Goal: Task Accomplishment & Management: Complete application form

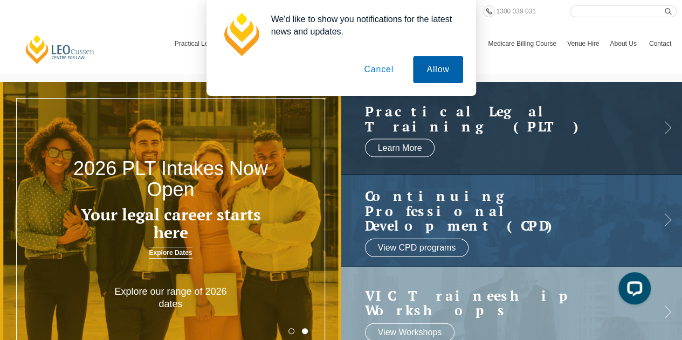
click at [444, 66] on button "Allow" at bounding box center [438, 69] width 50 height 27
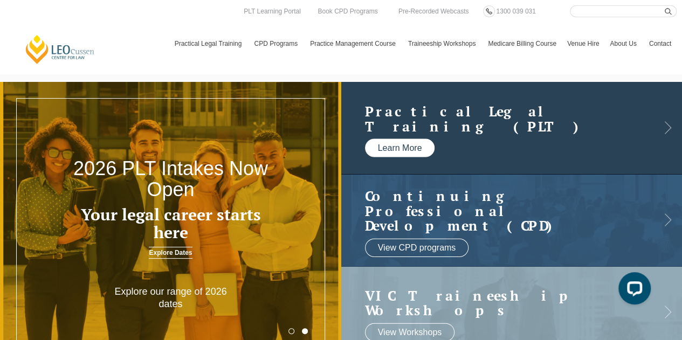
click at [417, 148] on link "Learn More" at bounding box center [400, 148] width 70 height 18
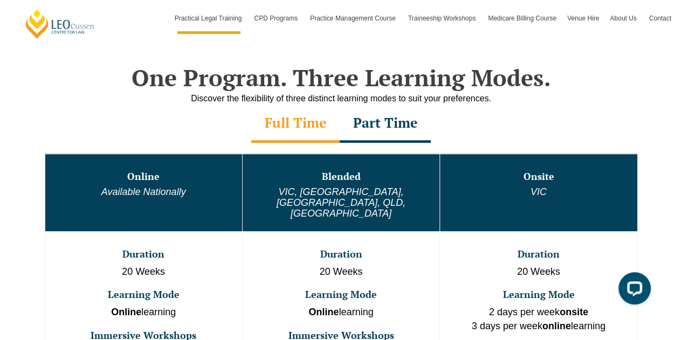
scroll to position [604, 0]
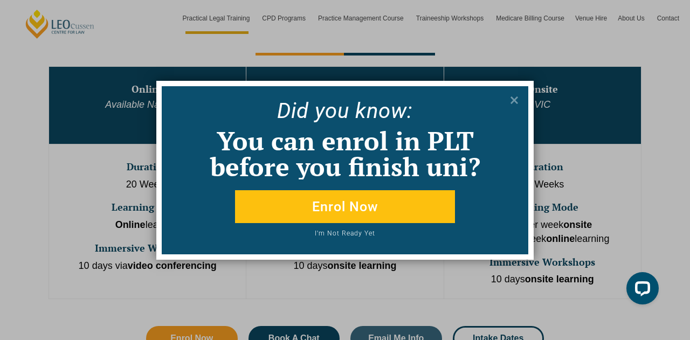
click at [369, 207] on button "Enrol Now" at bounding box center [345, 206] width 220 height 33
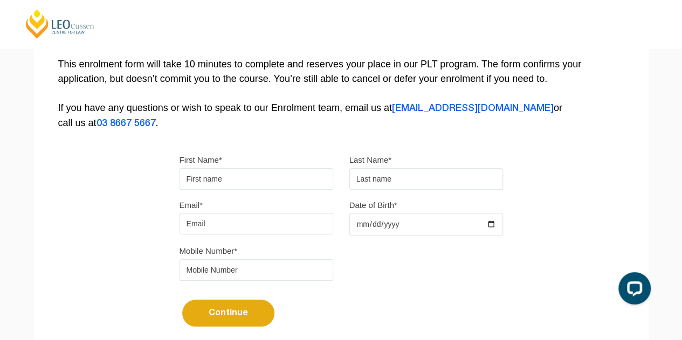
click at [251, 176] on input "First Name*" at bounding box center [256, 179] width 154 height 22
type input "Justina"
type input "Vincent"
type input "vinz.tina@gmail.com"
type input "0123789110"
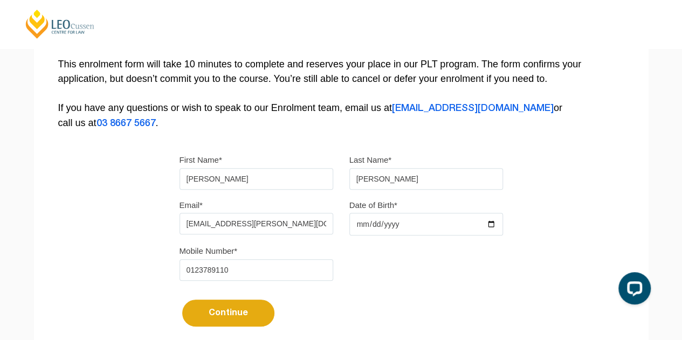
click at [396, 224] on input "Date of Birth*" at bounding box center [426, 224] width 154 height 23
click at [356, 226] on input "Date of Birth*" at bounding box center [426, 224] width 154 height 23
type input "1973-09-26"
click at [224, 313] on button "Continue" at bounding box center [228, 313] width 92 height 27
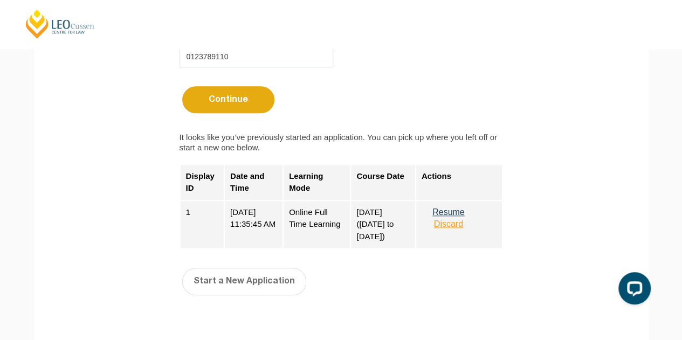
scroll to position [441, 0]
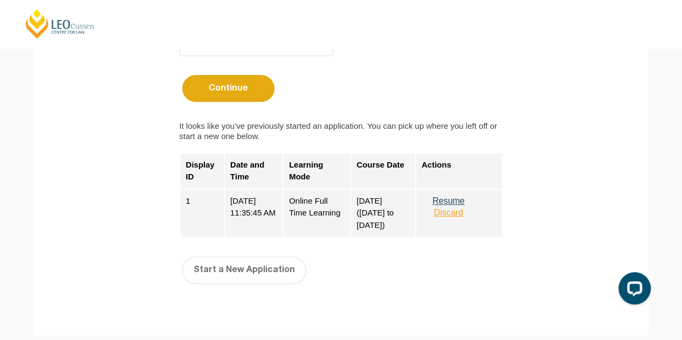
click at [456, 198] on button "Resume" at bounding box center [448, 201] width 54 height 10
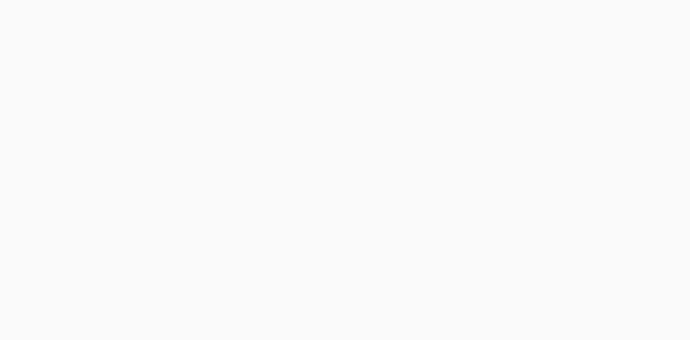
select select "Online Full Time Learning"
select select "National (ACT/NSW, VIC, QLD, SA, WA)"
select select
select select "National (ACT/NSW, VIC, QLD, SA, WA)"
select select "September 2025 (22-Sep-2025 to 20-Feb-2026)"
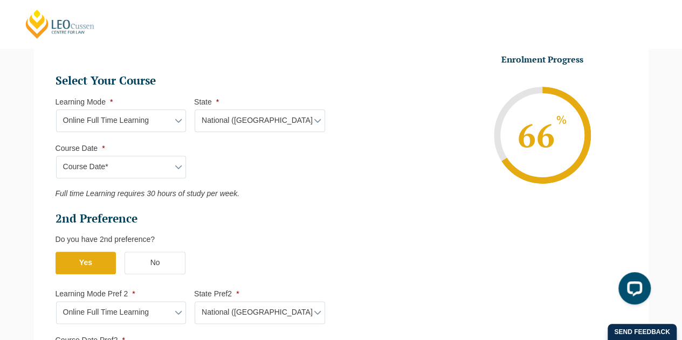
scroll to position [471, 0]
click at [313, 118] on select "State* National (ACT/NSW, VIC, QLD, SA, WA)" at bounding box center [260, 119] width 130 height 23
click at [155, 169] on select "Course Date* September 2025 (22-Sep-2025 to 20-Feb-2026) December 2025 (08-Dec-…" at bounding box center [121, 166] width 130 height 23
select select "September 2025 (22-Sep-2025 to 20-Feb-2026)"
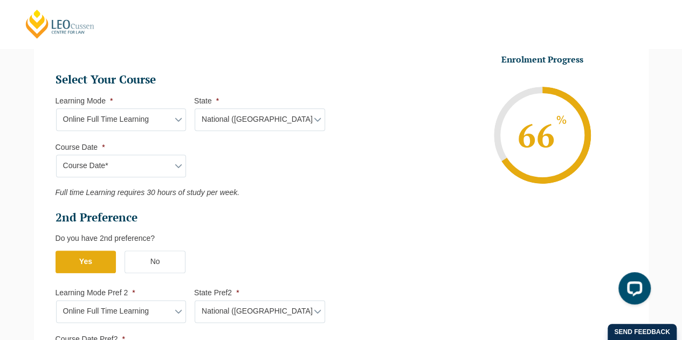
click at [56, 155] on select "Course Date* September 2025 (22-Sep-2025 to 20-Feb-2026) December 2025 (08-Dec-…" at bounding box center [121, 166] width 130 height 23
type input "Intake 10 September 2025 FT"
type input "Practical Legal Training (NAT)"
select select "NAT PLT (SEP) 2025 Full Time Online"
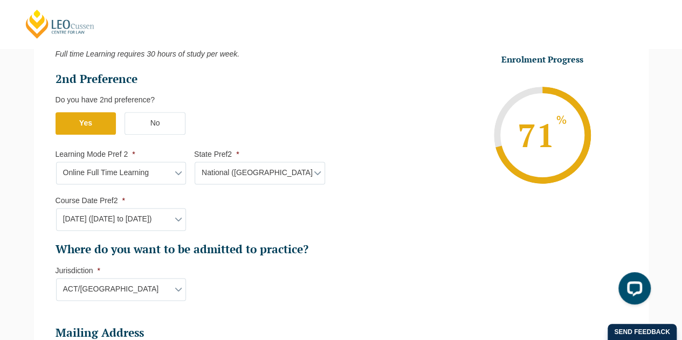
scroll to position [619, 0]
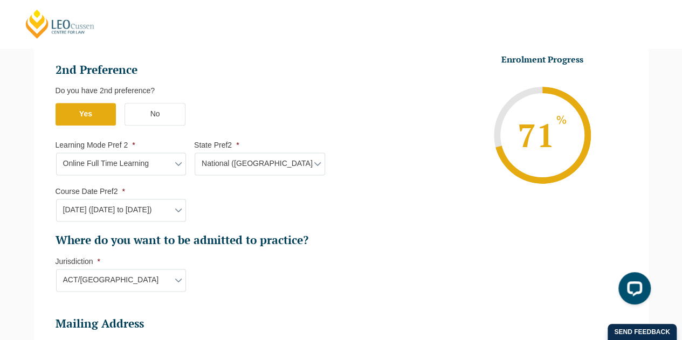
click at [154, 209] on select "Course Date* September 2025 (22-Sep-2025 to 20-Feb-2026) December 2025 (08-Dec-…" at bounding box center [121, 210] width 130 height 23
select select "December 2025 (08-Dec-2025 to 16-May-2026)"
click at [56, 199] on select "Course Date* September 2025 (22-Sep-2025 to 20-Feb-2026) December 2025 (08-Dec-…" at bounding box center [121, 210] width 130 height 23
type input "Intake 11 December 2025 FT"
click at [165, 273] on select "Jurisdiction* VIC ACT/NSW SA WA QLD" at bounding box center [121, 280] width 130 height 23
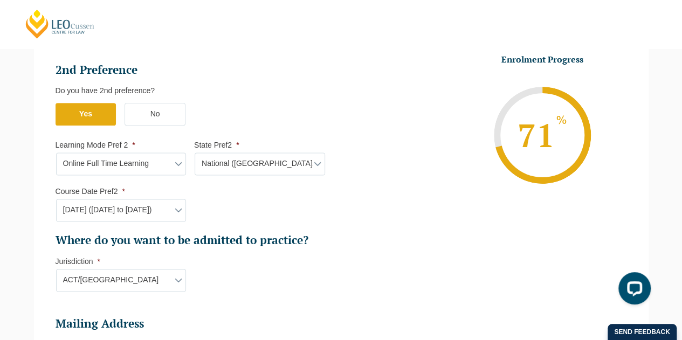
select select "VIC"
click at [56, 269] on select "Jurisdiction* VIC ACT/NSW SA WA QLD" at bounding box center [121, 280] width 130 height 23
click at [269, 269] on li "Select Your Course This field is hidden when viewing the form Only for Flinder …" at bounding box center [195, 114] width 278 height 378
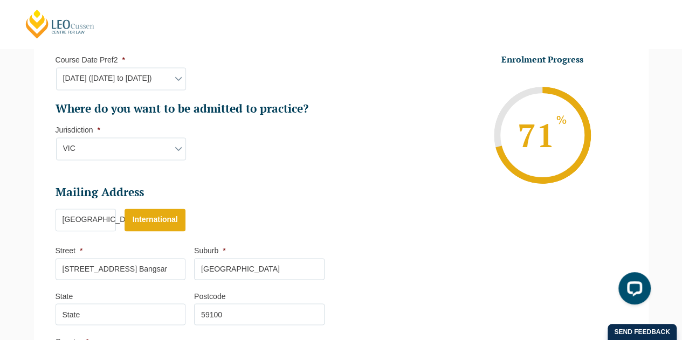
scroll to position [776, 0]
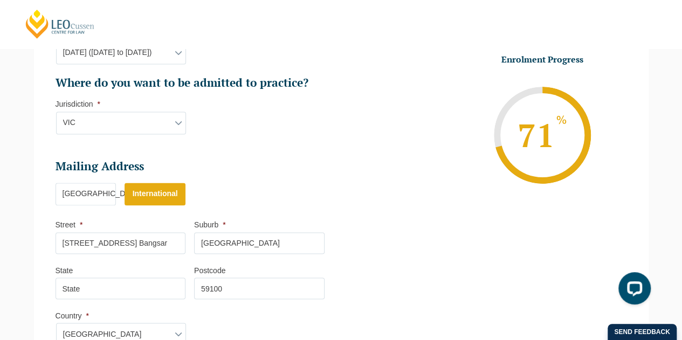
click at [181, 117] on select "Jurisdiction* VIC ACT/NSW SA WA QLD" at bounding box center [121, 123] width 130 height 23
click at [56, 112] on select "Jurisdiction* VIC ACT/NSW SA WA QLD" at bounding box center [121, 123] width 130 height 23
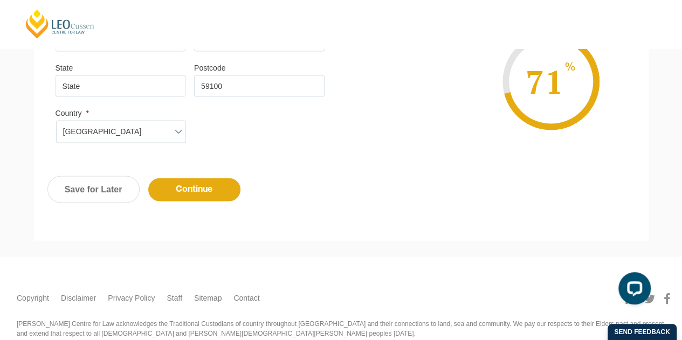
scroll to position [981, 0]
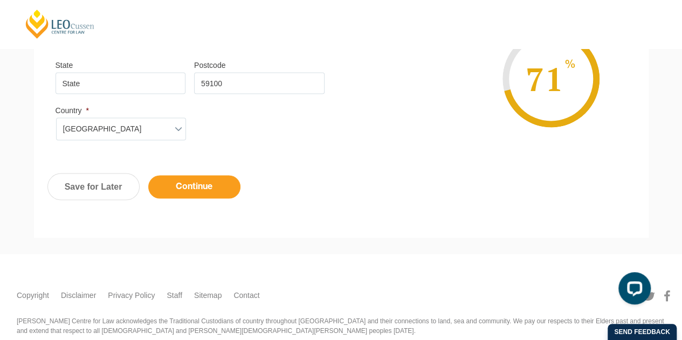
click at [178, 175] on input "Continue" at bounding box center [194, 186] width 92 height 23
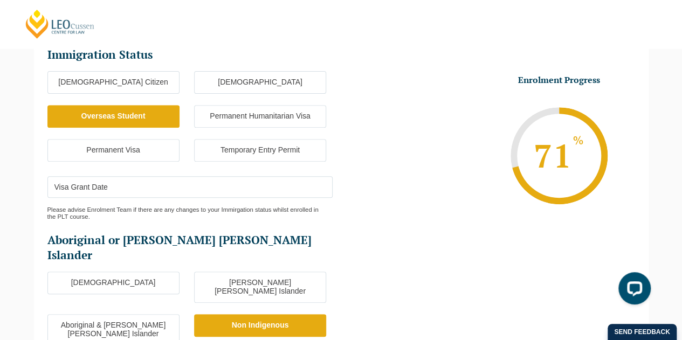
scroll to position [162, 0]
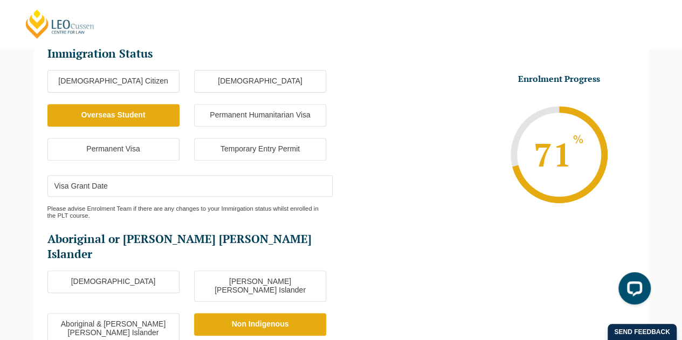
click at [121, 115] on label "Overseas Student" at bounding box center [113, 115] width 132 height 23
click at [0, 0] on input "Overseas Student" at bounding box center [0, 0] width 0 height 0
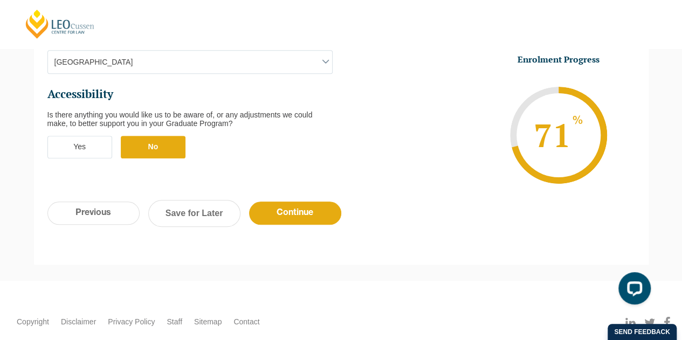
scroll to position [510, 0]
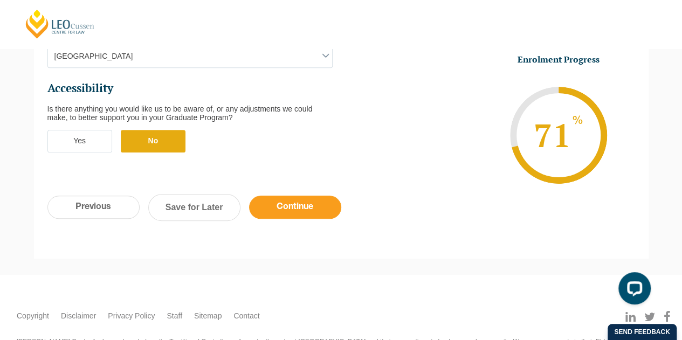
click at [300, 196] on input "Continue" at bounding box center [295, 207] width 92 height 23
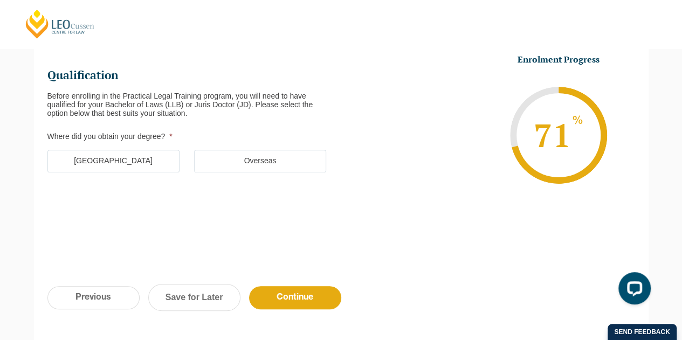
scroll to position [93, 0]
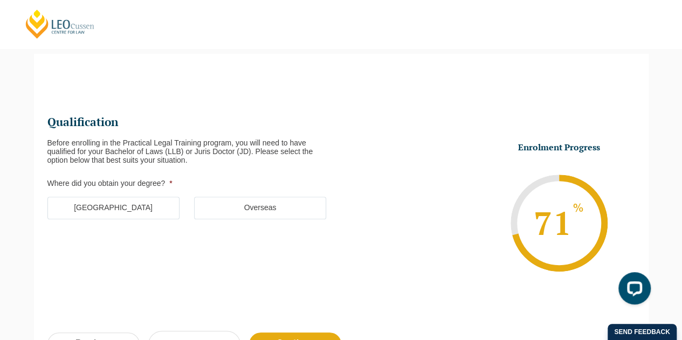
click at [257, 210] on label "Overseas" at bounding box center [260, 208] width 132 height 23
click at [0, 0] on input "Overseas" at bounding box center [0, 0] width 0 height 0
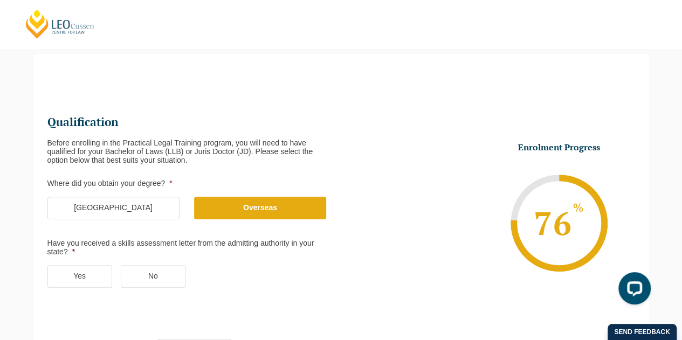
click at [85, 274] on label "Yes" at bounding box center [79, 276] width 65 height 23
click at [0, 0] on input "Yes" at bounding box center [0, 0] width 0 height 0
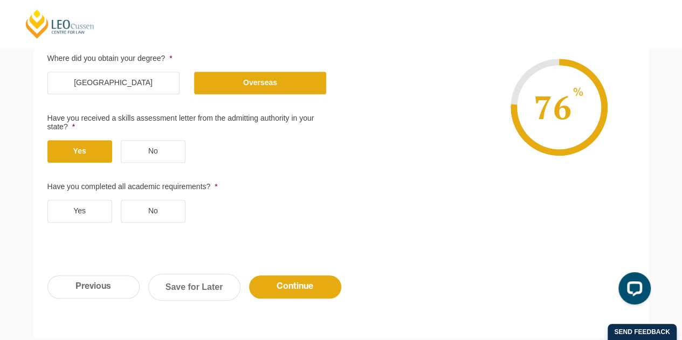
scroll to position [224, 0]
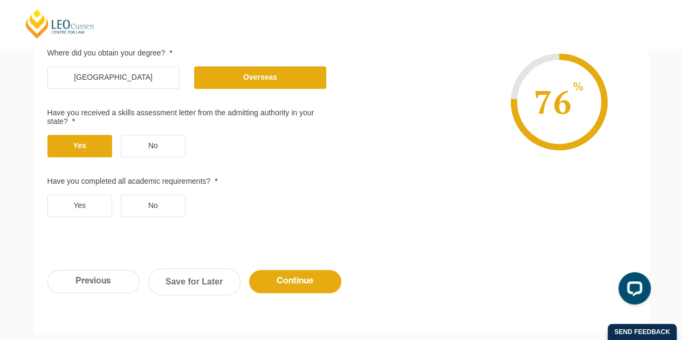
click at [158, 204] on label "No" at bounding box center [153, 206] width 65 height 23
click at [0, 0] on input "No" at bounding box center [0, 0] width 0 height 0
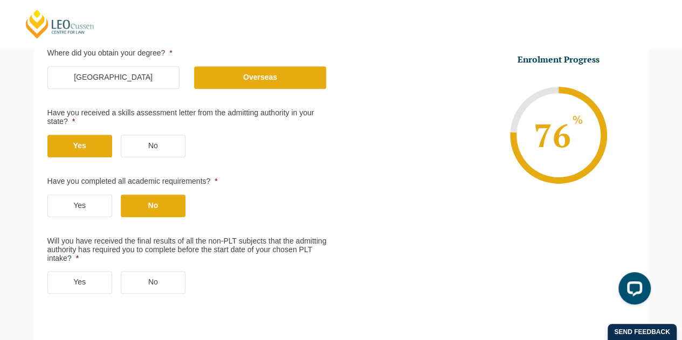
click at [168, 282] on label "No" at bounding box center [153, 282] width 65 height 23
click at [0, 0] on input "No" at bounding box center [0, 0] width 0 height 0
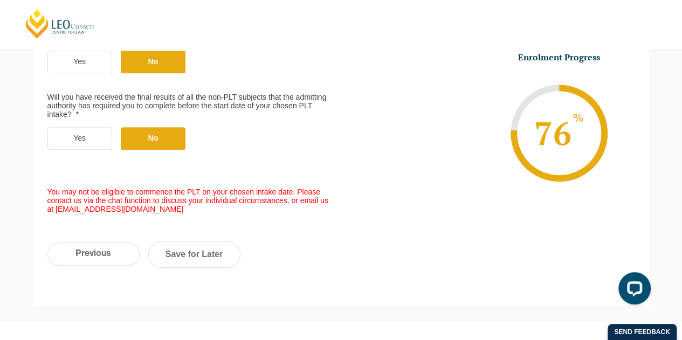
scroll to position [366, 0]
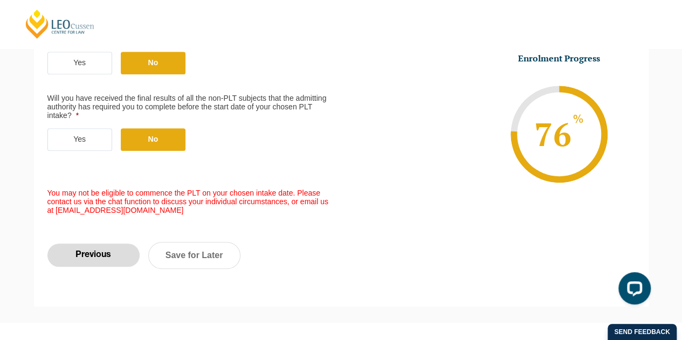
click at [93, 252] on input "Previous" at bounding box center [93, 255] width 92 height 23
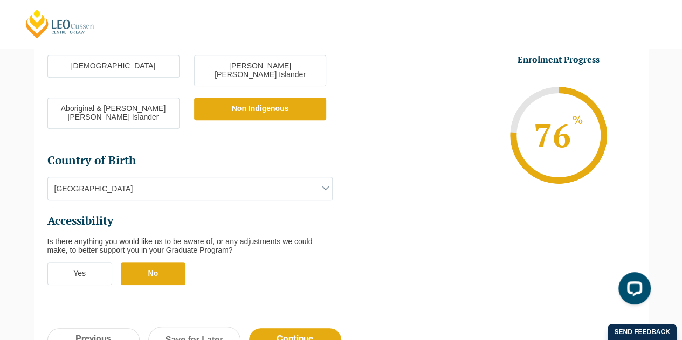
scroll to position [517, 0]
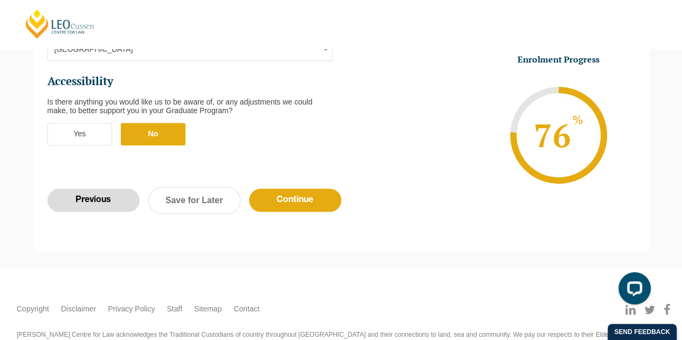
click at [91, 189] on input "Previous" at bounding box center [93, 200] width 92 height 23
select select "Online Full Time Learning"
select select "National (ACT/NSW, VIC, QLD, SA, WA)"
select select
select select "September 2025 (22-Sep-2025 to 20-Feb-2026)"
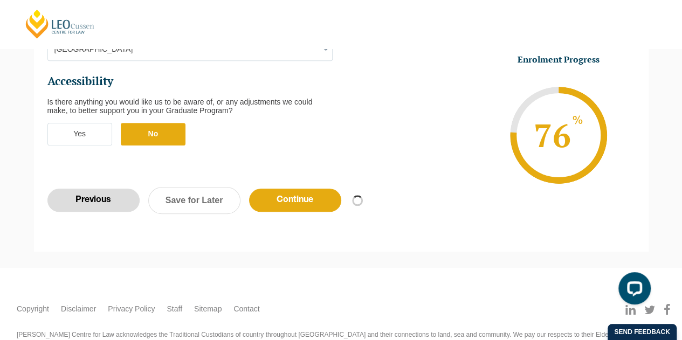
select select "National (ACT/NSW, VIC, QLD, SA, WA)"
select select "December 2025 (08-Dec-2025 to 16-May-2026)"
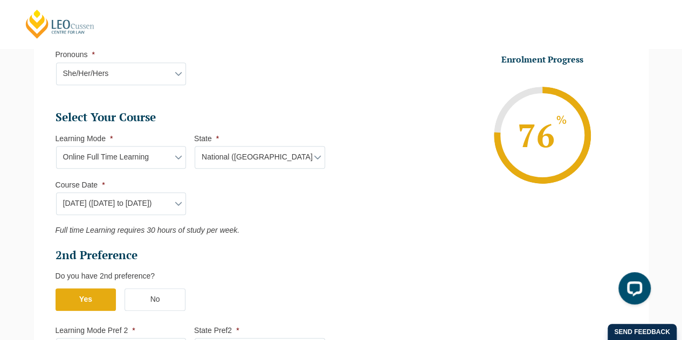
scroll to position [430, 0]
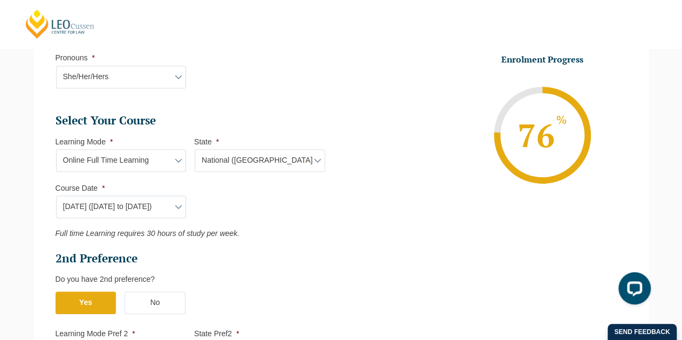
click at [172, 206] on select "Course Date* September 2025 (22-Sep-2025 to 20-Feb-2026) December 2025 (08-Dec-…" at bounding box center [121, 207] width 130 height 23
select select "March 2026 (23-Mar-2026 to 07-Aug-2026)"
click at [56, 196] on select "Course Date* September 2025 (22-Sep-2025 to 20-Feb-2026) December 2025 (08-Dec-…" at bounding box center [121, 207] width 130 height 23
type input "Intake 04 March 2026 FT"
select select "NAT PLT (MAR) 2026 Full Time Online"
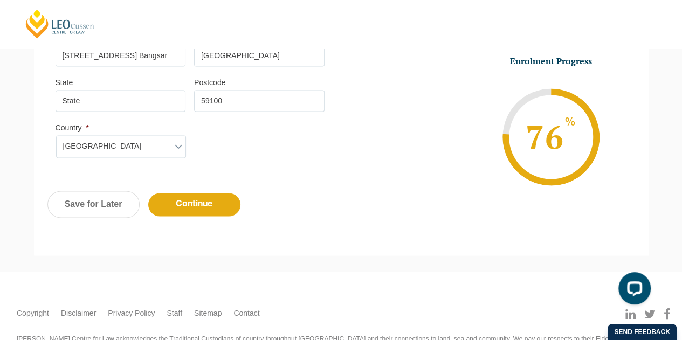
scroll to position [795, 0]
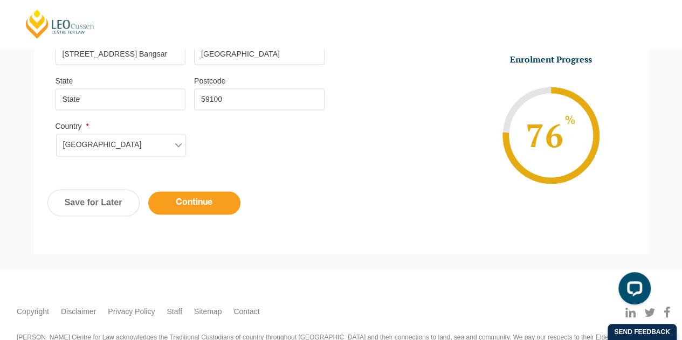
click at [202, 191] on input "Continue" at bounding box center [194, 202] width 92 height 23
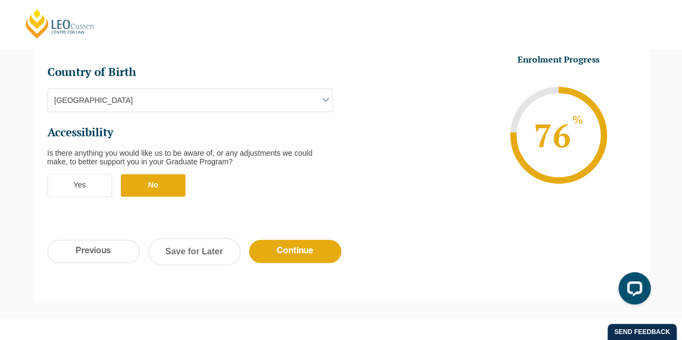
scroll to position [467, 0]
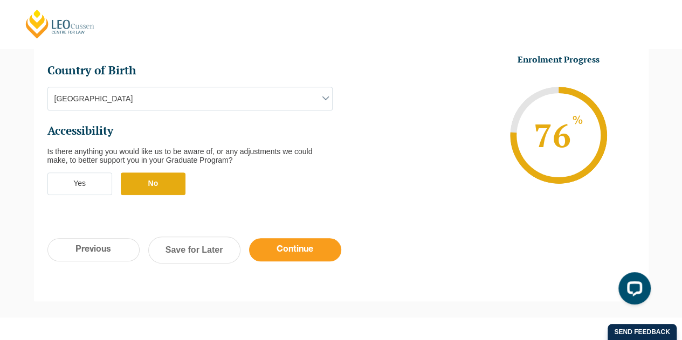
click at [312, 238] on input "Continue" at bounding box center [295, 249] width 92 height 23
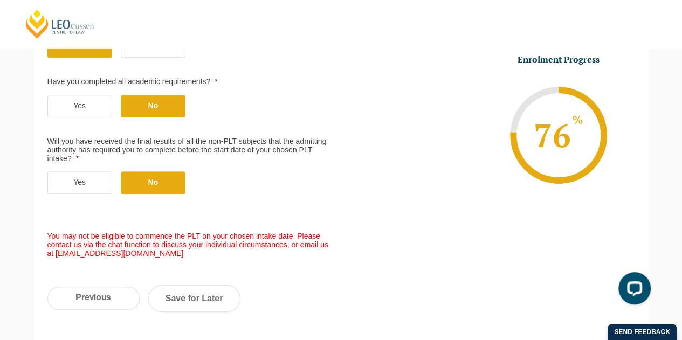
scroll to position [325, 0]
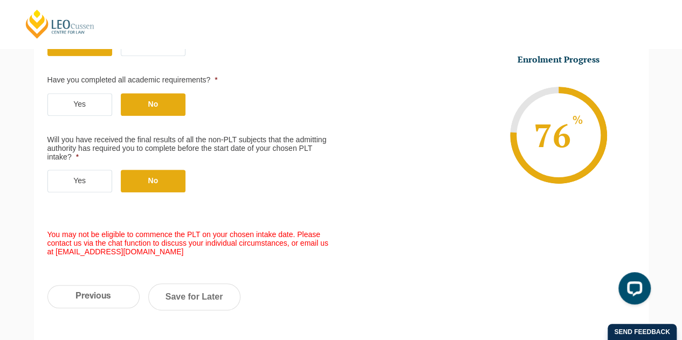
click at [70, 171] on label "Yes" at bounding box center [79, 181] width 65 height 23
click at [0, 0] on input "Yes" at bounding box center [0, 0] width 0 height 0
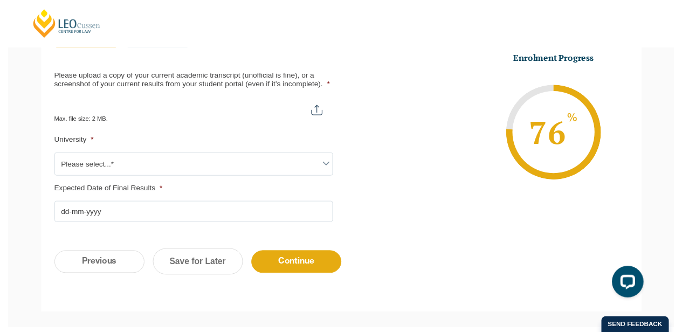
scroll to position [479, 0]
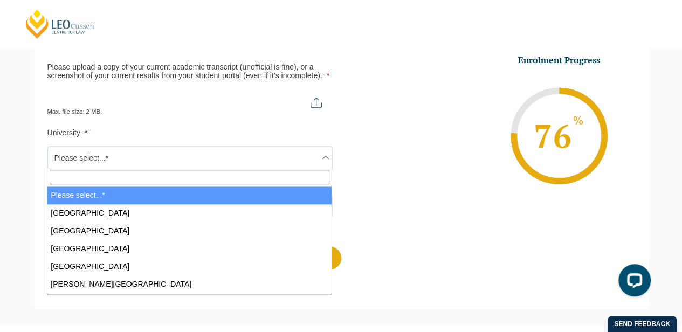
click at [134, 159] on span "Please select...*" at bounding box center [190, 158] width 284 height 23
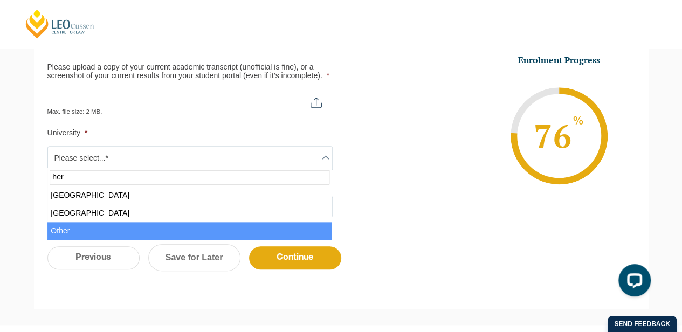
type input "her"
select select "Other"
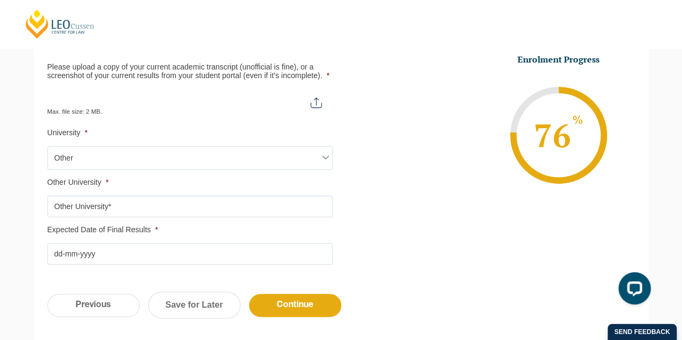
click at [115, 205] on input "Other University *" at bounding box center [189, 207] width 285 height 22
type input "U"
click at [94, 154] on span "Other" at bounding box center [190, 158] width 284 height 23
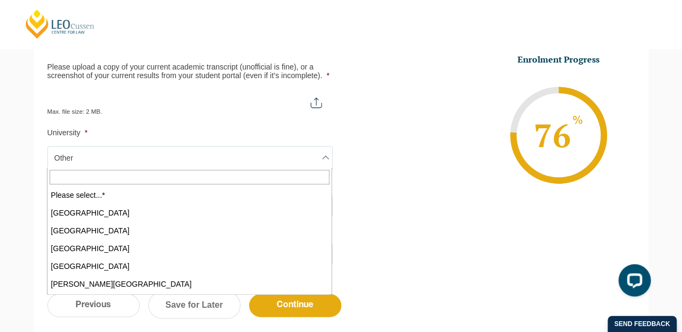
scroll to position [657, 0]
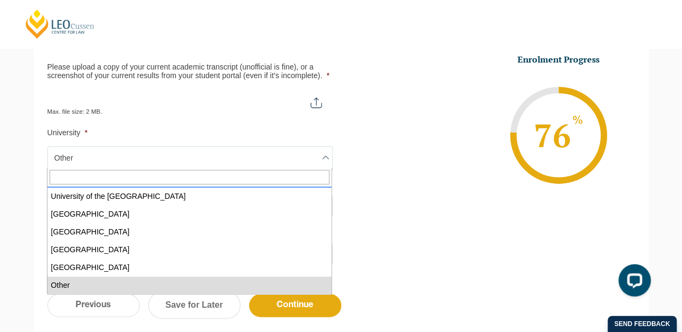
click at [82, 177] on input "Search" at bounding box center [190, 177] width 280 height 14
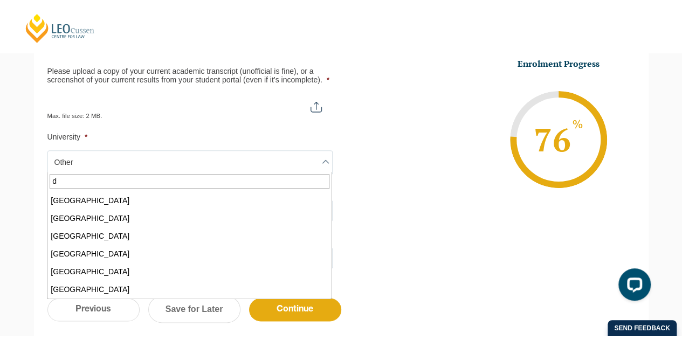
scroll to position [0, 0]
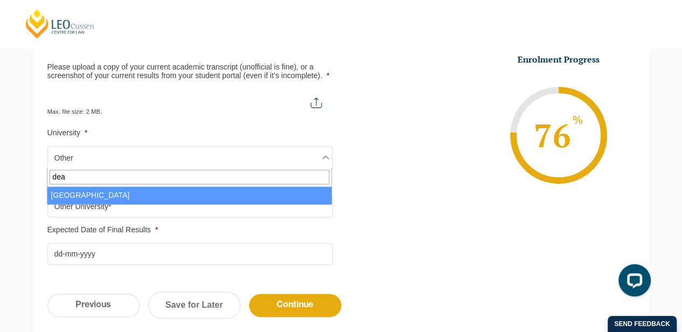
type input "dea"
select select "Deakin University"
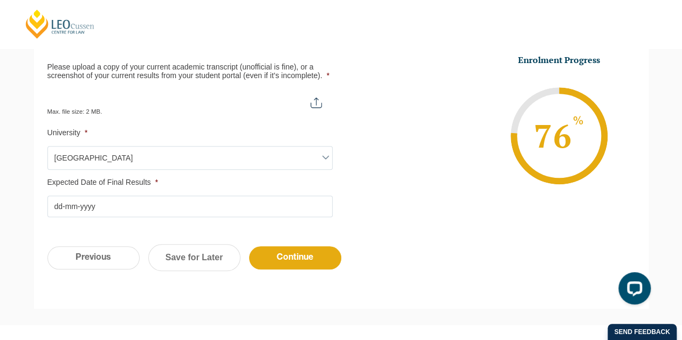
click at [109, 208] on input "Expected Date of Final Results *" at bounding box center [189, 207] width 285 height 22
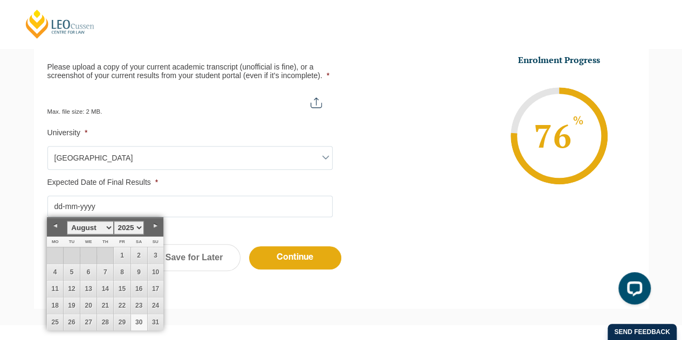
click at [157, 228] on link "Next" at bounding box center [155, 226] width 16 height 16
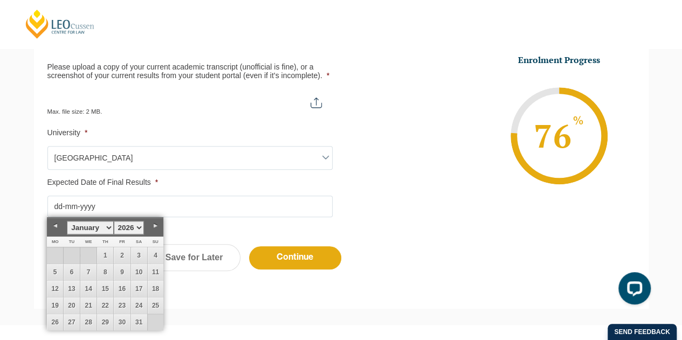
click at [157, 228] on link "Next" at bounding box center [155, 226] width 16 height 16
click at [141, 323] on link "28" at bounding box center [139, 322] width 16 height 16
type input "28-02-2026"
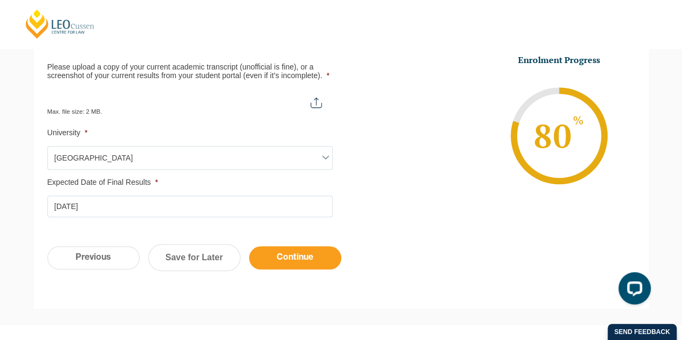
click at [288, 253] on input "Continue" at bounding box center [295, 257] width 92 height 23
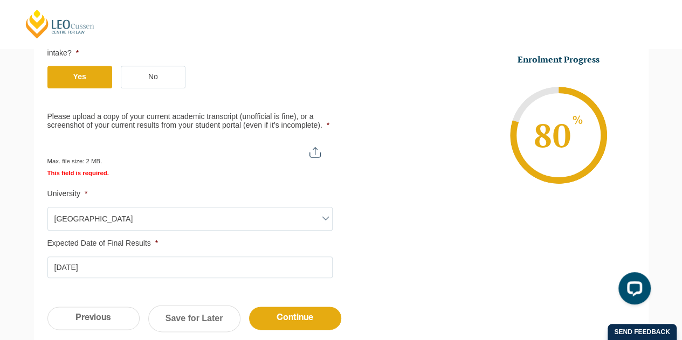
scroll to position [482, 0]
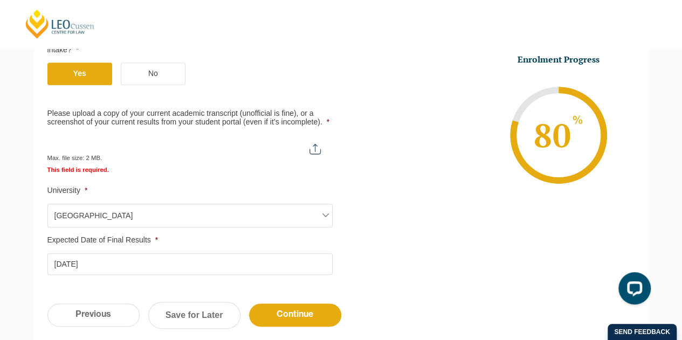
click at [315, 149] on input "Please upload a copy of your current academic transcript (unofficial is fine), …" at bounding box center [189, 144] width 284 height 18
type input "C:\fakepath\University of Hertfordshire.pdf"
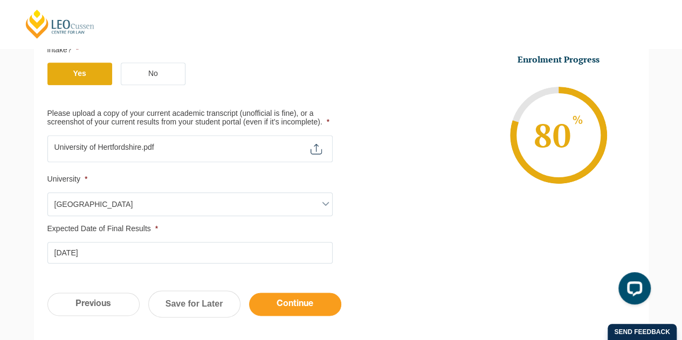
click at [287, 301] on input "Continue" at bounding box center [295, 304] width 92 height 23
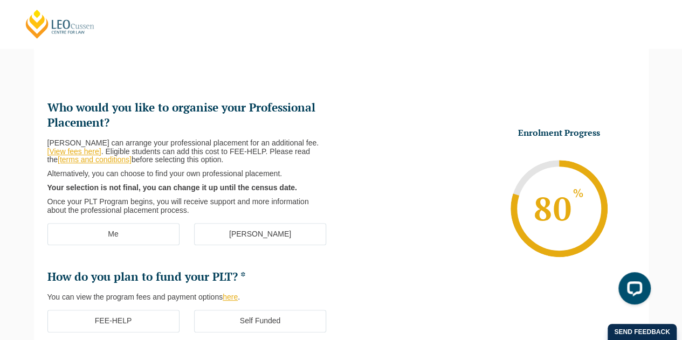
scroll to position [146, 0]
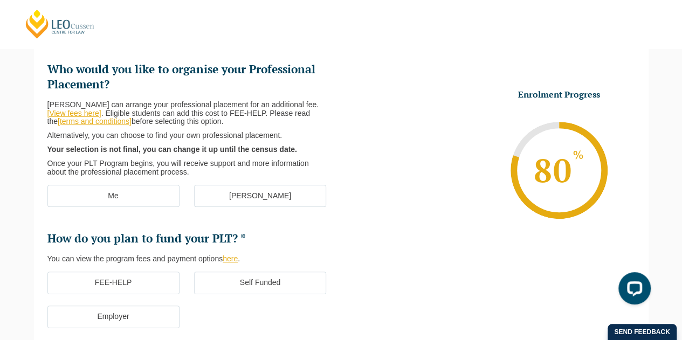
click at [265, 197] on label "[PERSON_NAME]" at bounding box center [260, 196] width 132 height 23
click at [0, 0] on input "[PERSON_NAME]" at bounding box center [0, 0] width 0 height 0
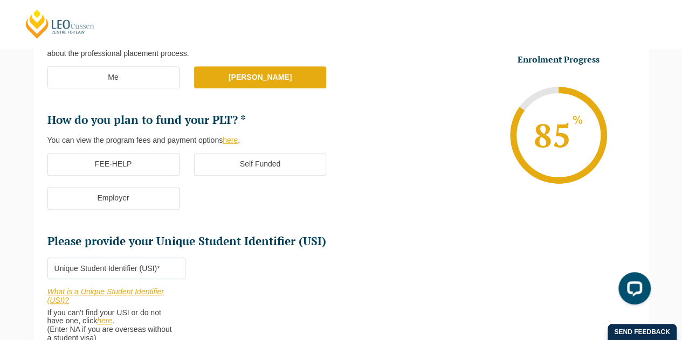
scroll to position [271, 0]
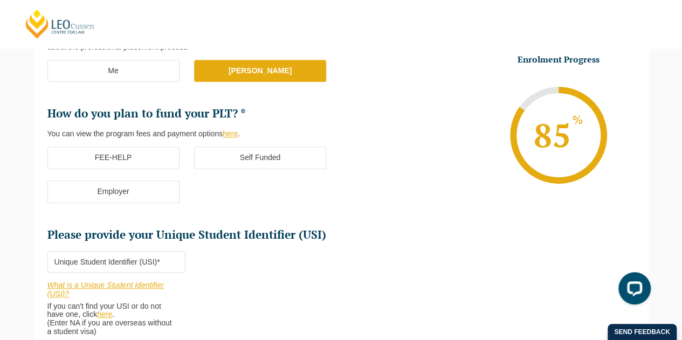
click at [257, 162] on label "Self Funded" at bounding box center [260, 158] width 132 height 23
click at [0, 0] on input "Self Funded" at bounding box center [0, 0] width 0 height 0
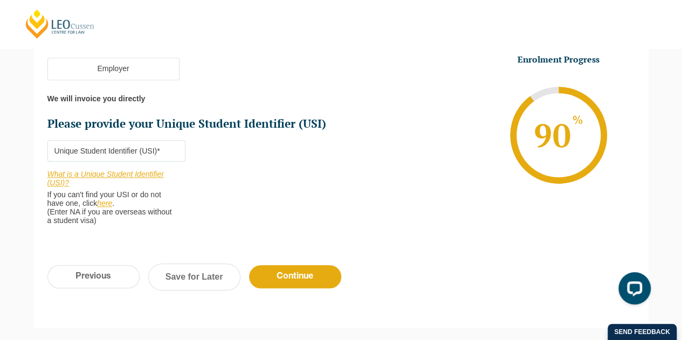
scroll to position [399, 0]
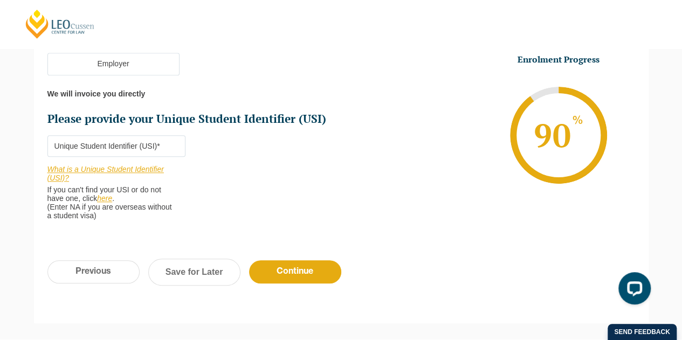
click at [86, 145] on input "Please provide your Unique Student Identifier (USI) *" at bounding box center [116, 146] width 139 height 22
type input "NA"
click at [319, 267] on input "Continue" at bounding box center [295, 271] width 92 height 23
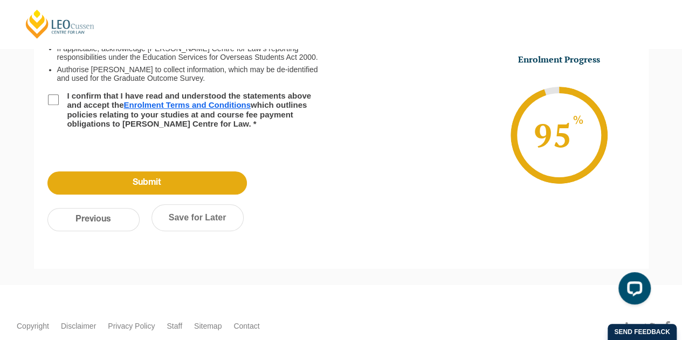
scroll to position [93, 0]
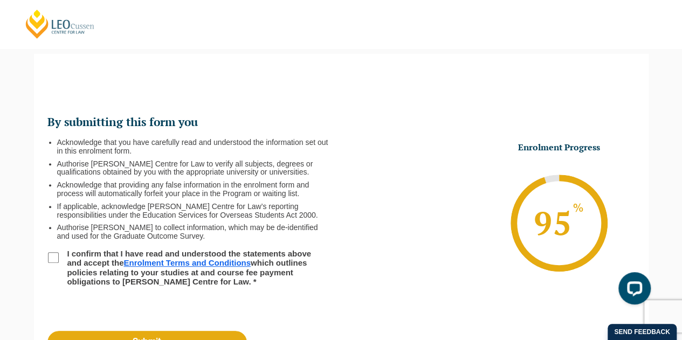
click at [55, 259] on input "I confirm that I have read and understood the statements above and accept the E…" at bounding box center [53, 257] width 11 height 11
checkbox input "true"
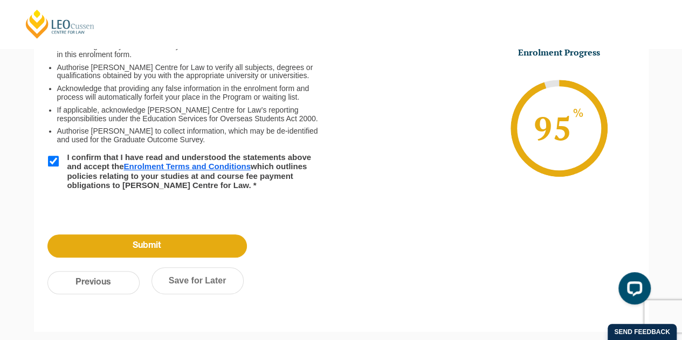
scroll to position [207, 0]
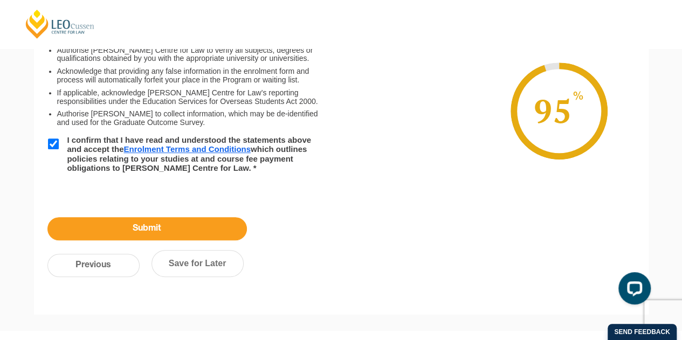
click at [155, 226] on input "Submit" at bounding box center [146, 228] width 199 height 23
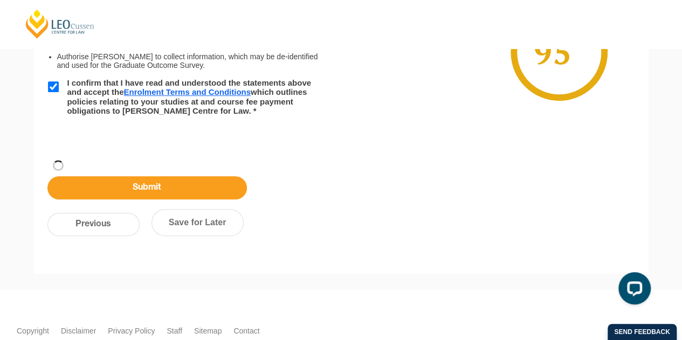
scroll to position [150, 0]
